Goal: Transaction & Acquisition: Obtain resource

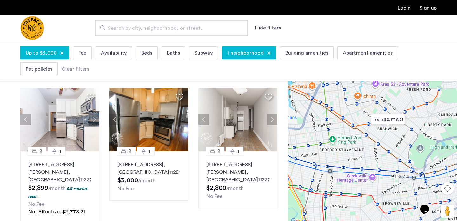
scroll to position [38, 0]
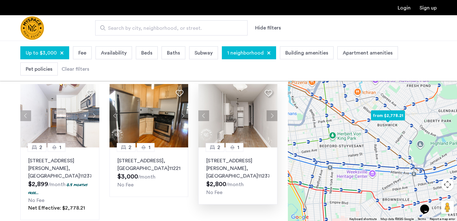
click at [270, 117] on button "Next apartment" at bounding box center [272, 115] width 11 height 11
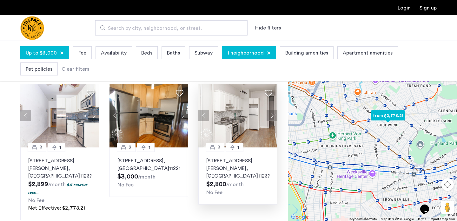
click at [270, 117] on button "Next apartment" at bounding box center [272, 115] width 11 height 11
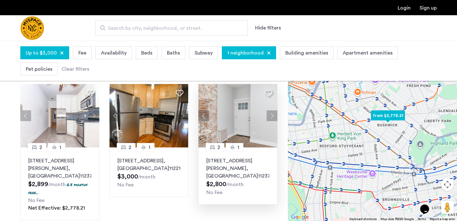
click at [270, 117] on button "Next apartment" at bounding box center [272, 115] width 11 height 11
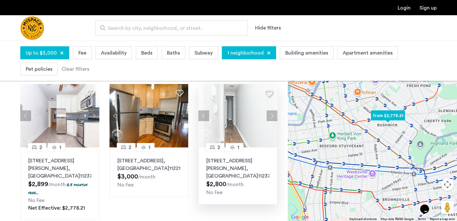
scroll to position [0, 0]
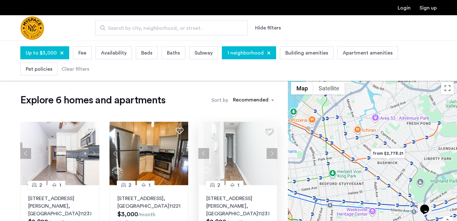
click at [145, 55] on span "Beds" at bounding box center [146, 53] width 11 height 8
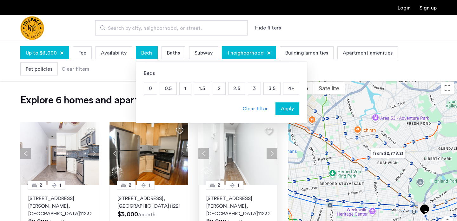
click at [181, 87] on p "1" at bounding box center [185, 89] width 11 height 12
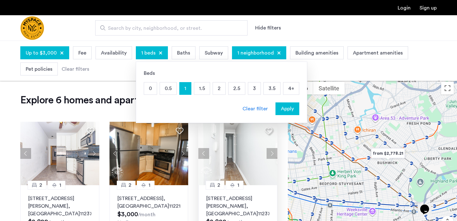
click at [290, 113] on button "Apply" at bounding box center [287, 109] width 24 height 13
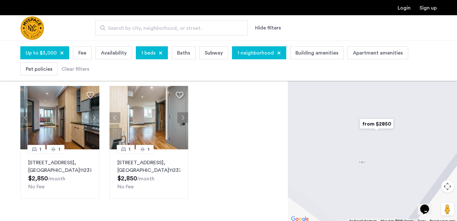
scroll to position [36, 0]
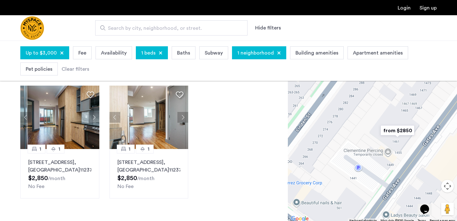
click at [278, 54] on div "1 neighborhood" at bounding box center [259, 52] width 54 height 13
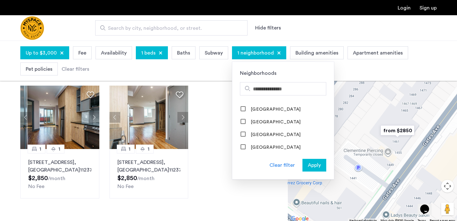
scroll to position [787, 0]
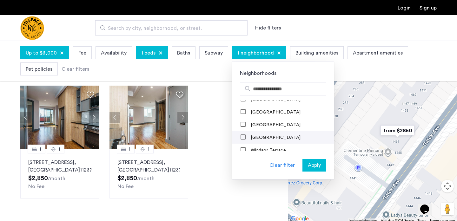
click at [263, 135] on label "Williamsburg" at bounding box center [274, 137] width 51 height 5
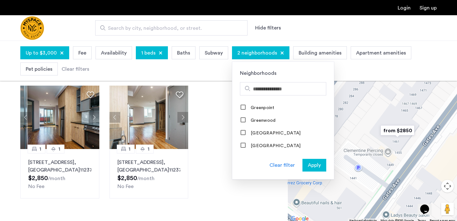
scroll to position [470, 0]
click at [265, 109] on label "Greenpoint" at bounding box center [261, 109] width 25 height 5
click at [308, 164] on span "Apply" at bounding box center [314, 166] width 13 height 8
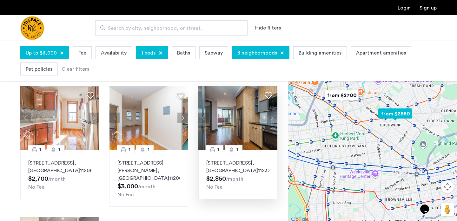
scroll to position [49, 0]
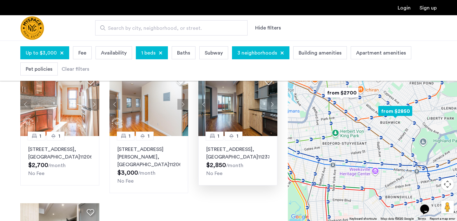
click at [244, 171] on div "No Fee" at bounding box center [237, 174] width 63 height 8
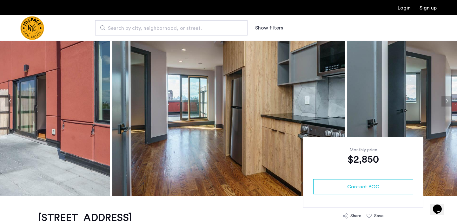
scroll to position [37, 0]
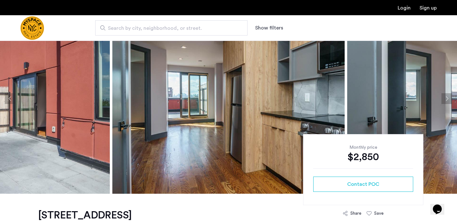
click at [447, 98] on button "Next apartment" at bounding box center [446, 98] width 11 height 11
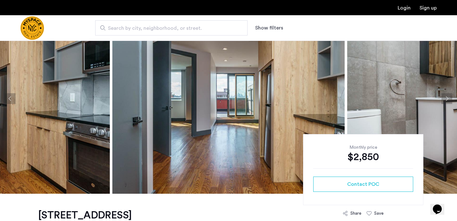
click at [447, 98] on button "Next apartment" at bounding box center [446, 98] width 11 height 11
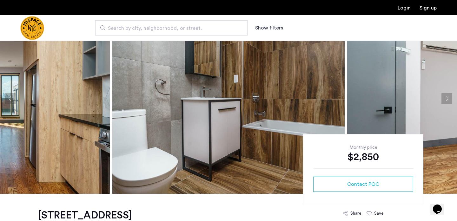
click at [447, 98] on button "Next apartment" at bounding box center [446, 98] width 11 height 11
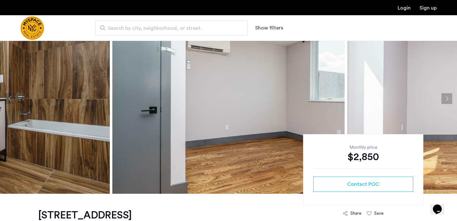
click at [447, 98] on button "Next apartment" at bounding box center [446, 98] width 11 height 11
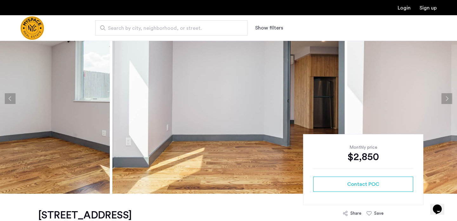
click at [447, 98] on button "Next apartment" at bounding box center [446, 98] width 11 height 11
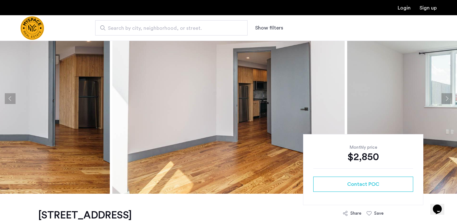
click at [447, 98] on button "Next apartment" at bounding box center [446, 98] width 11 height 11
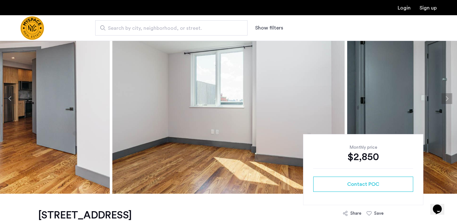
click at [447, 98] on button "Next apartment" at bounding box center [446, 98] width 11 height 11
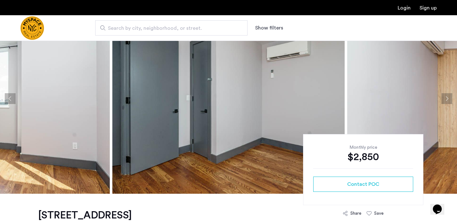
click at [447, 98] on button "Next apartment" at bounding box center [446, 98] width 11 height 11
